Goal: Check status: Check status

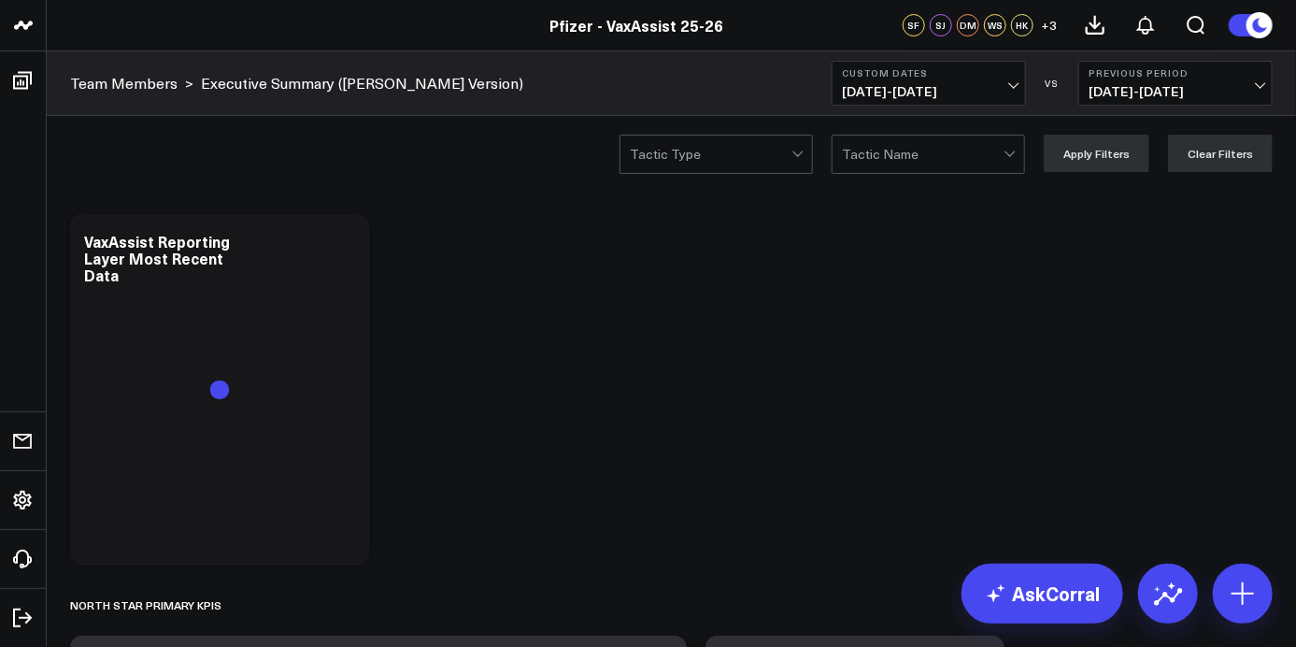
drag, startPoint x: 0, startPoint y: 0, endPoint x: 1016, endPoint y: 89, distance: 1019.8
click at [1016, 89] on span "[DATE] - [DATE]" at bounding box center [929, 91] width 174 height 15
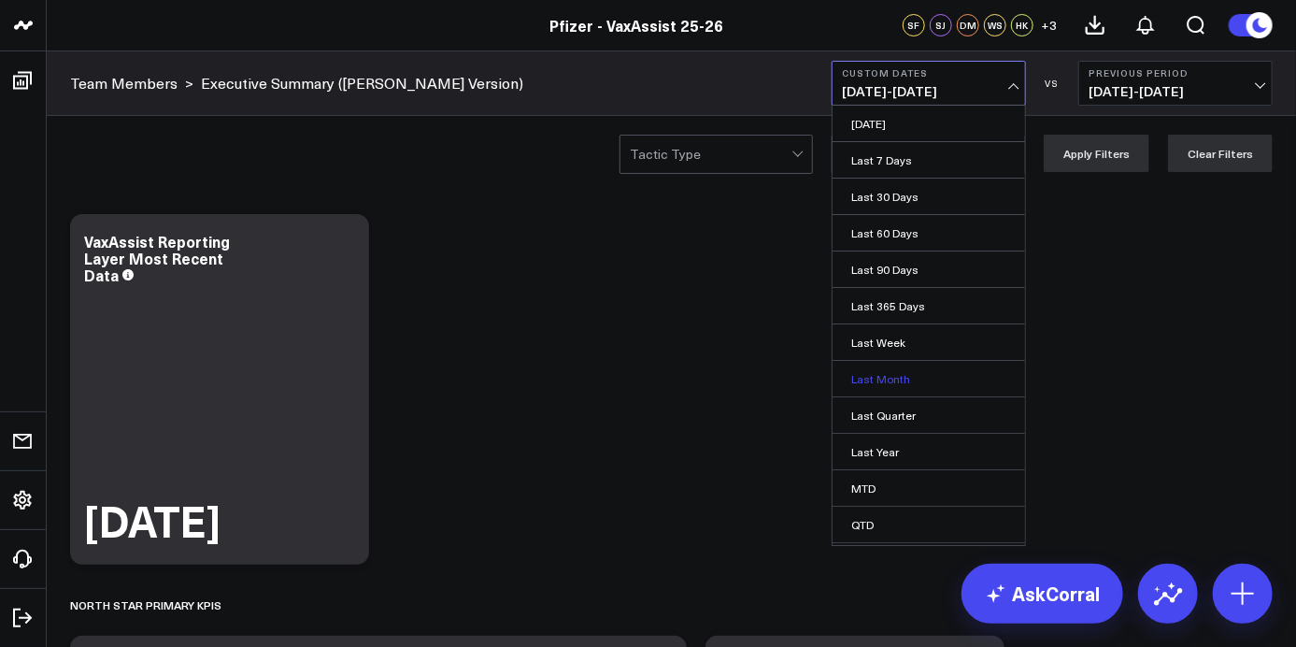
scroll to position [65, 0]
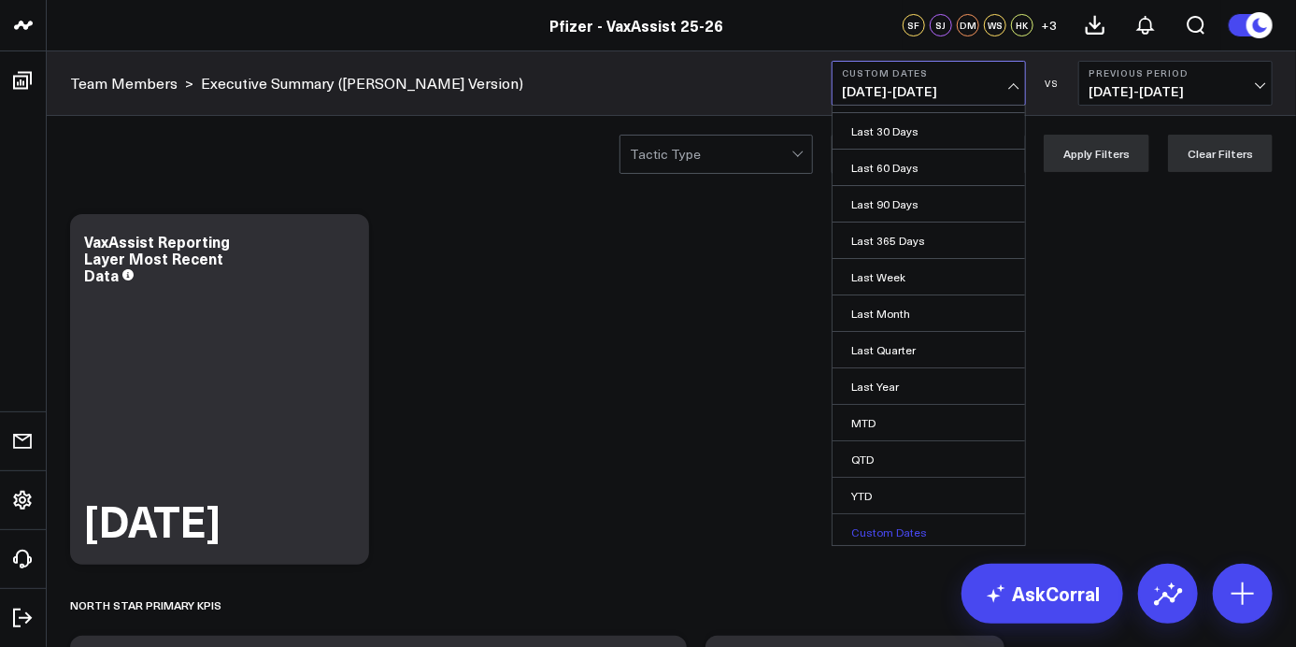
click at [923, 524] on link "Custom Dates" at bounding box center [929, 532] width 193 height 36
select select "8"
select select "2025"
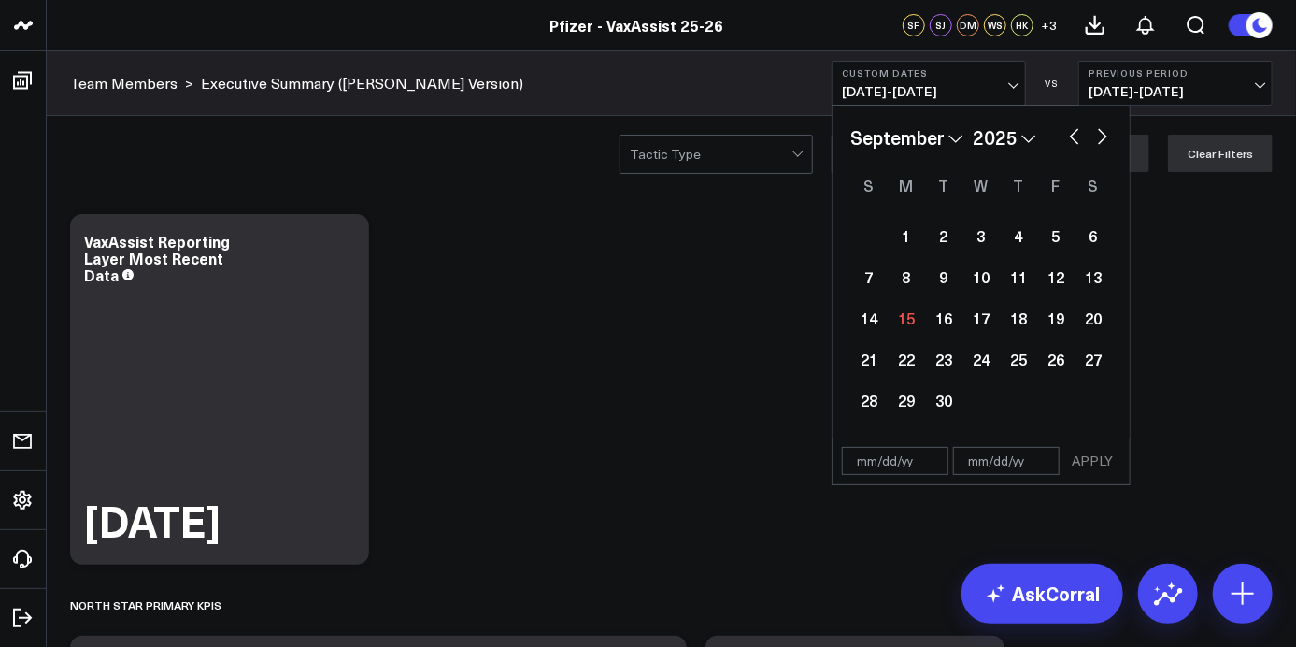
click at [1073, 137] on button "button" at bounding box center [1074, 134] width 19 height 22
select select "7"
select select "2025"
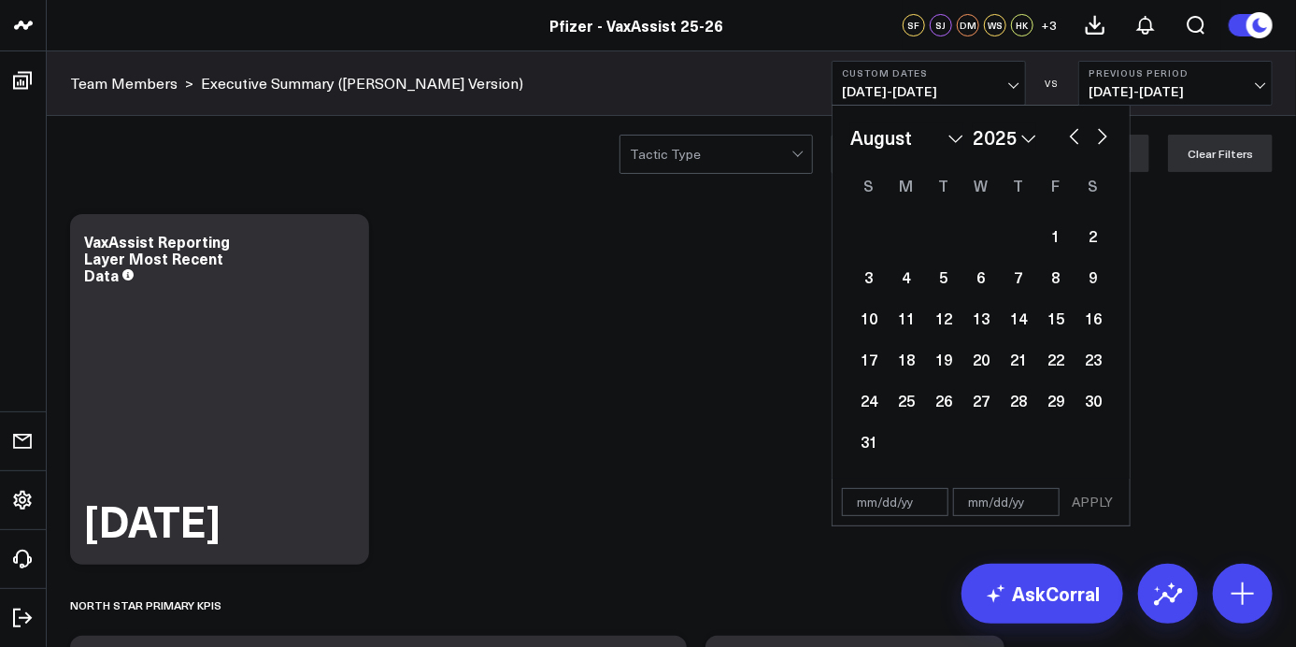
click at [1073, 133] on button "button" at bounding box center [1074, 134] width 19 height 22
select select "6"
select select "2025"
click at [1073, 133] on button "button" at bounding box center [1074, 134] width 19 height 22
select select "5"
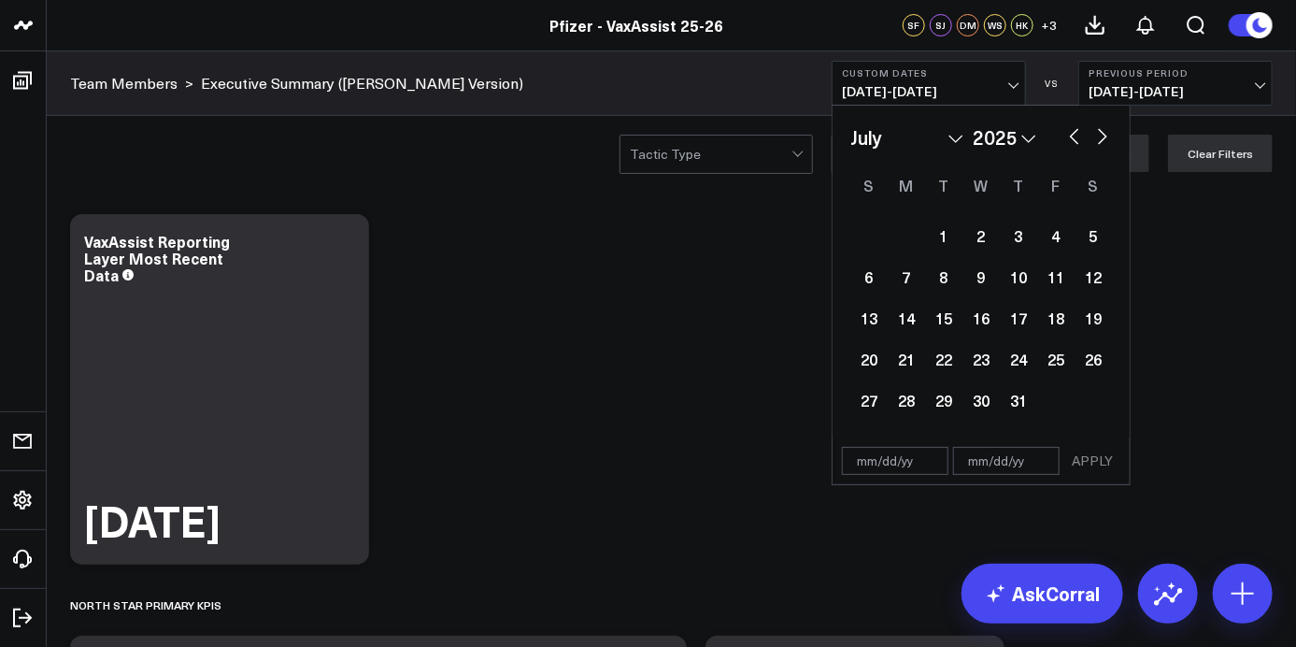
select select "2025"
click at [1099, 136] on button "button" at bounding box center [1103, 134] width 19 height 22
select select "6"
select select "2025"
click at [1100, 140] on button "button" at bounding box center [1103, 134] width 19 height 22
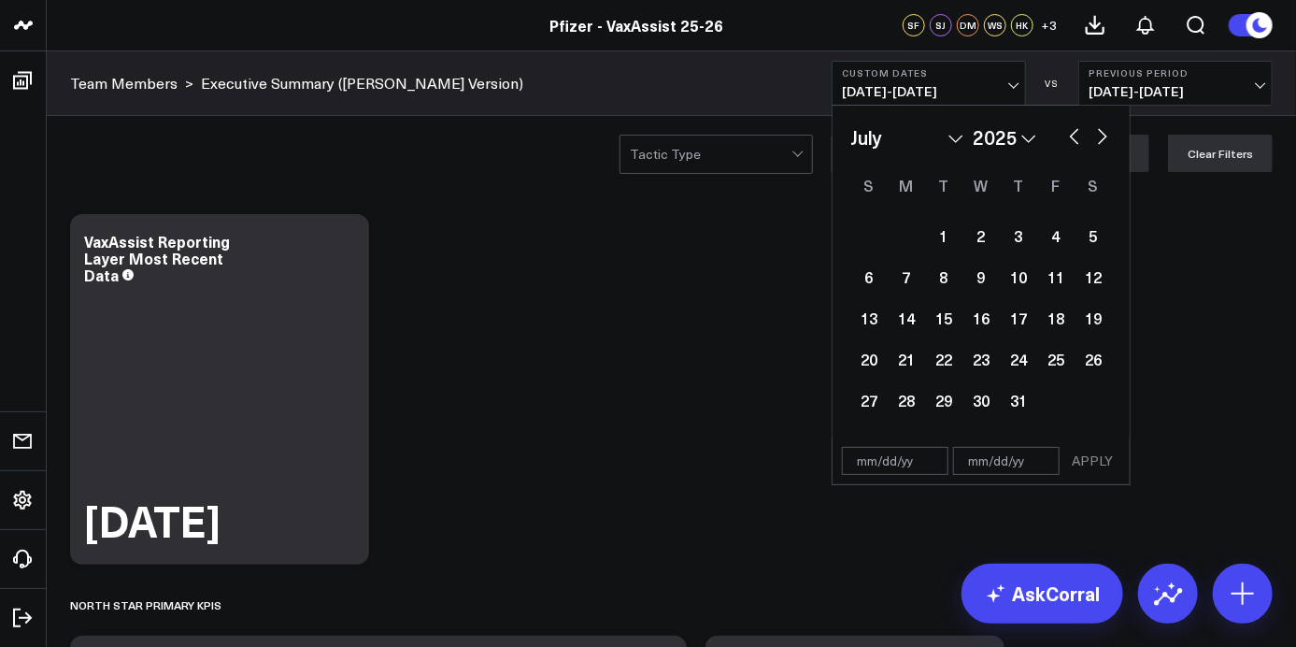
select select "7"
select select "2025"
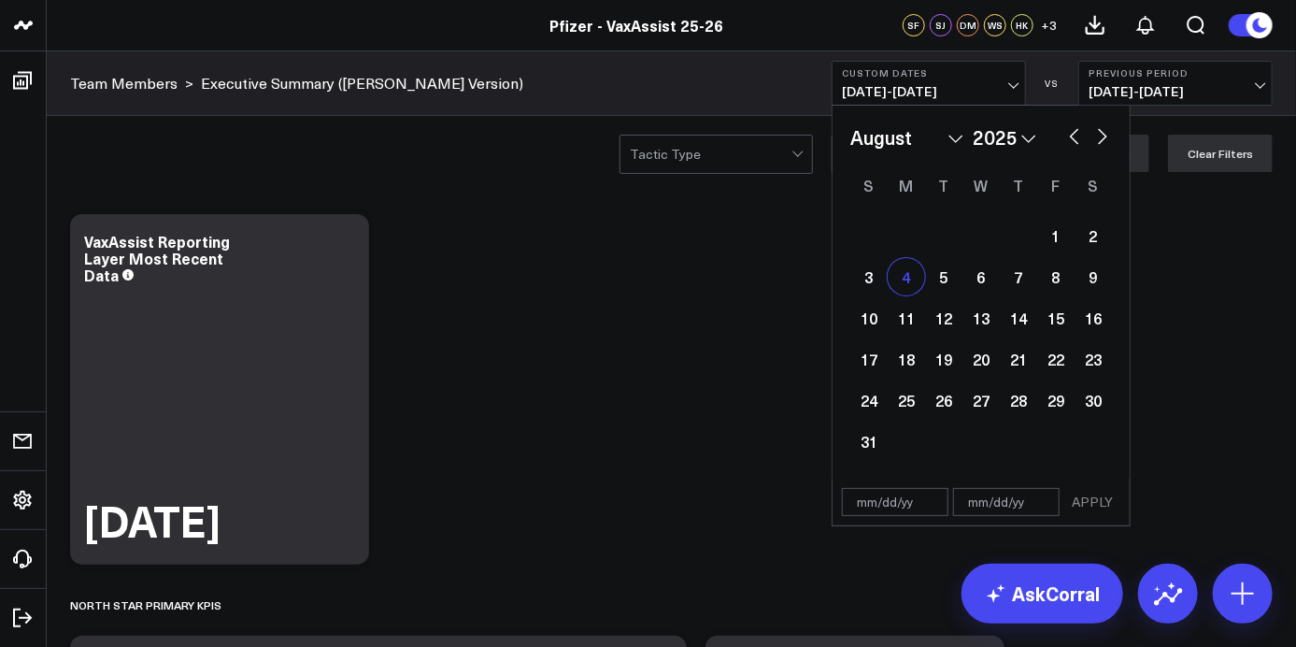
click at [921, 275] on div "4" at bounding box center [906, 276] width 37 height 37
type input "[DATE]"
select select "7"
select select "2025"
click at [1107, 140] on button "button" at bounding box center [1103, 134] width 19 height 22
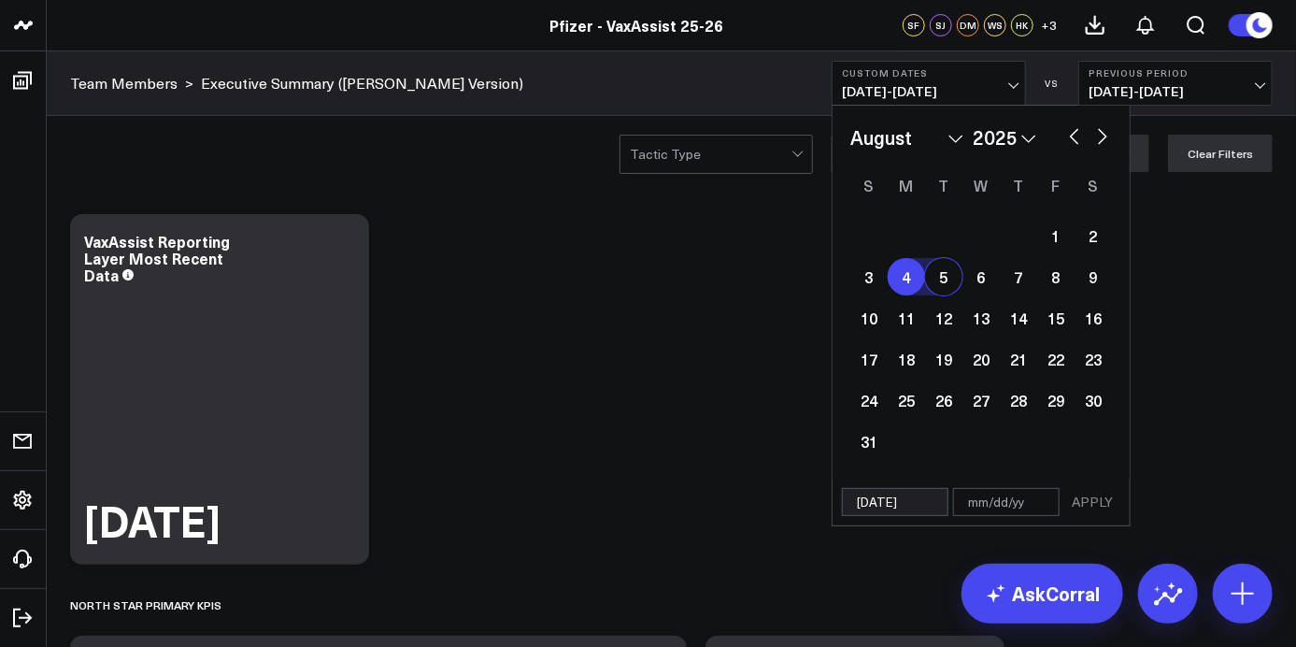
select select "8"
select select "2025"
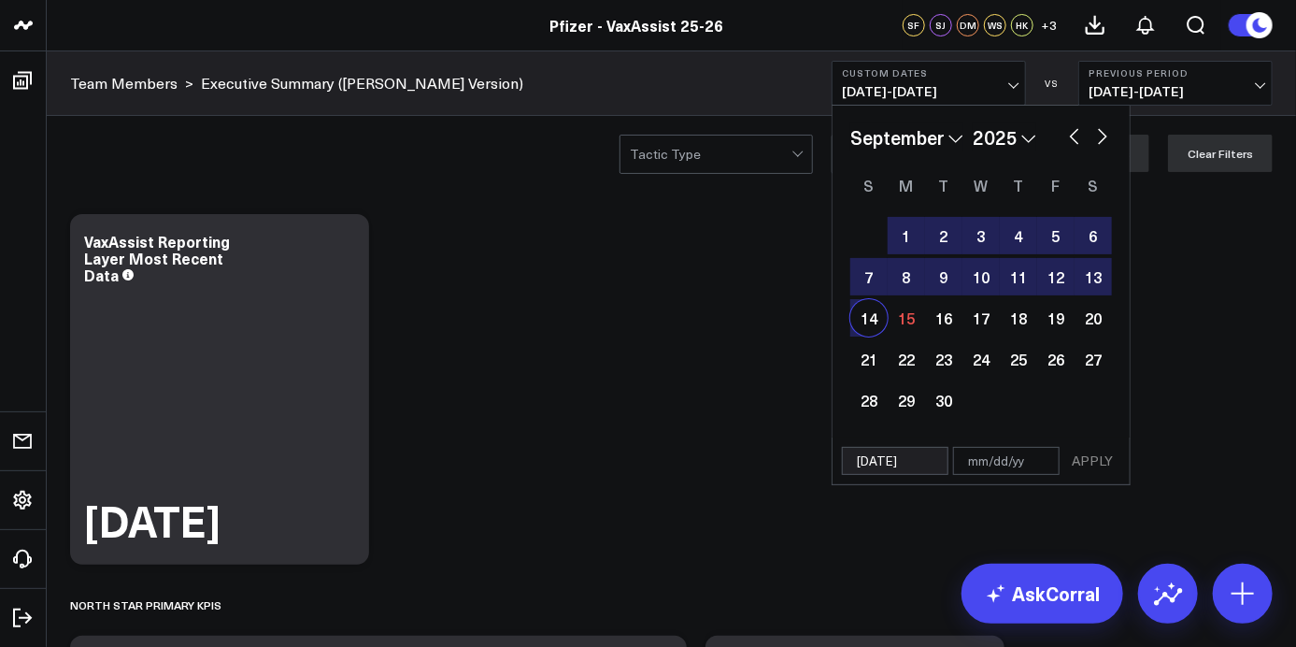
click at [876, 316] on div "14" at bounding box center [869, 317] width 37 height 37
type input "[DATE]"
select select "8"
select select "2025"
click at [1080, 455] on button "APPLY" at bounding box center [1093, 461] width 56 height 28
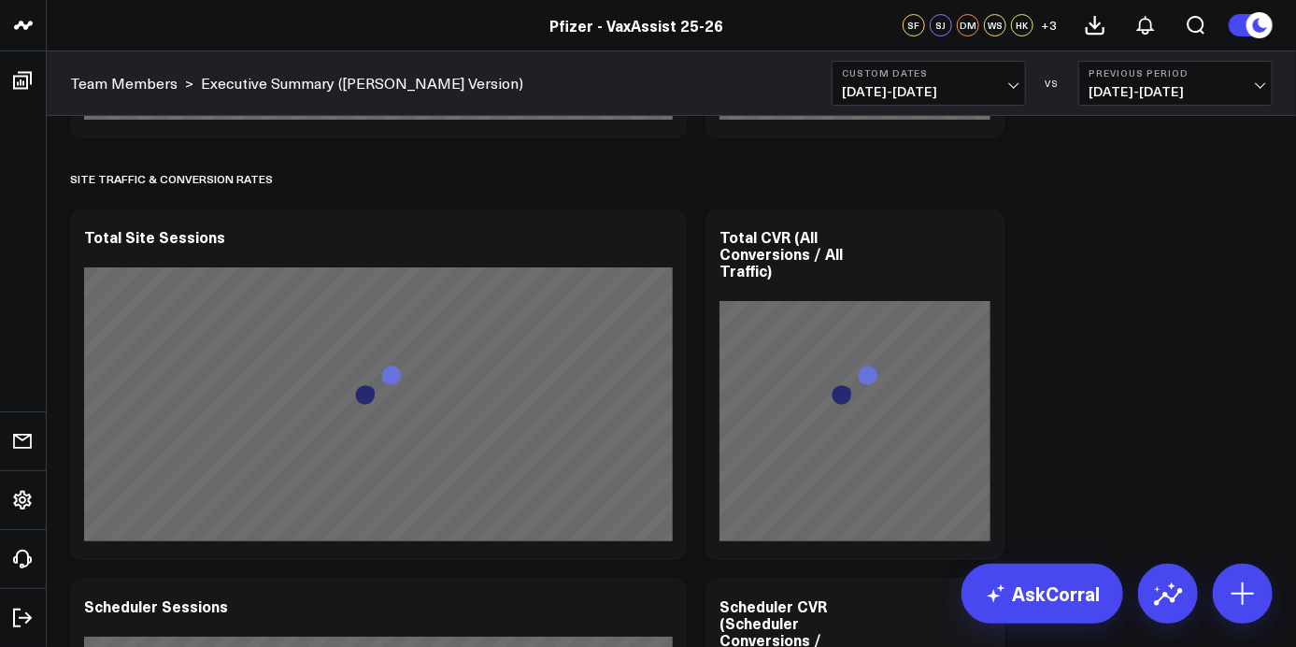
scroll to position [3115, 0]
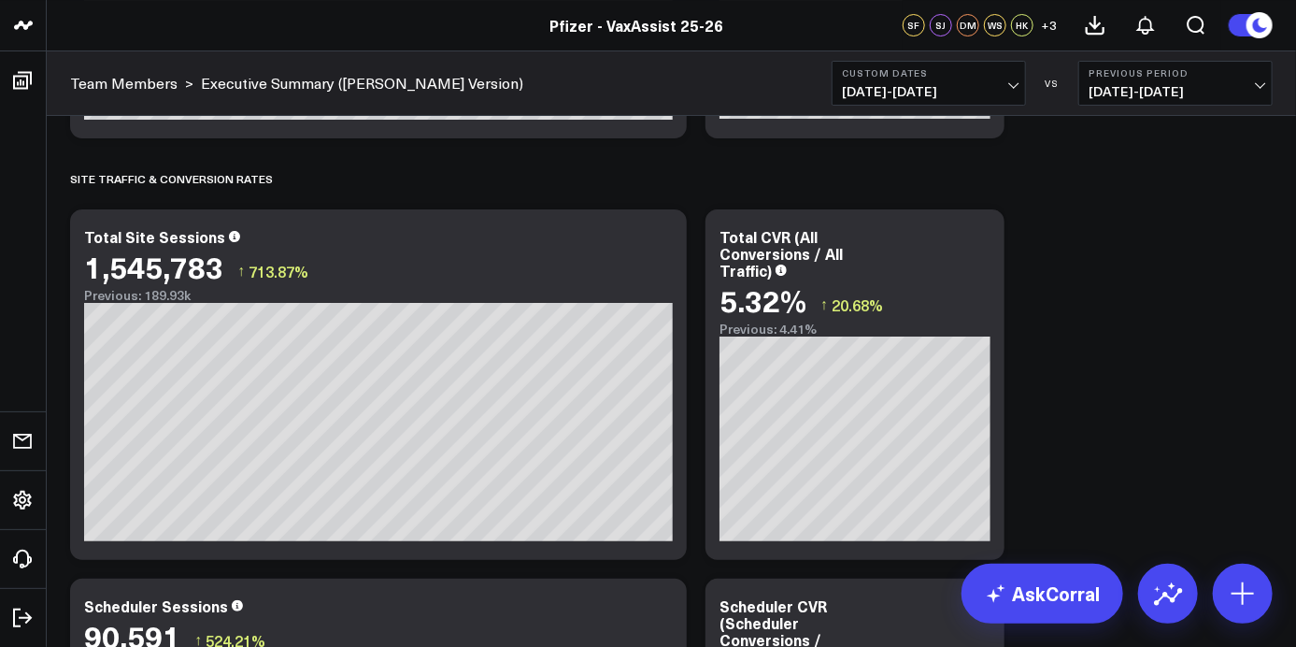
click at [1160, 362] on div "Modify via AI Copy link to widget Ask support Remove Create linked copy Executi…" at bounding box center [672, 359] width 1222 height 6538
click at [692, 208] on div "Modify via AI Copy link to widget Ask support Remove Create linked copy Executi…" at bounding box center [672, 359] width 1222 height 6538
click at [1166, 377] on div "Modify via AI Copy link to widget Ask support Remove Create linked copy Executi…" at bounding box center [672, 359] width 1222 height 6538
